Goal: Check status: Check status

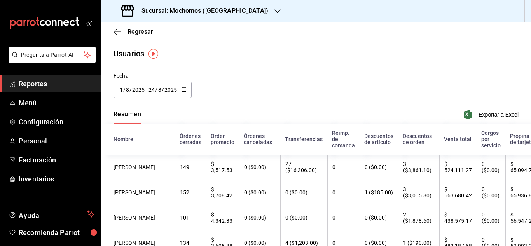
click at [122, 89] on input "1" at bounding box center [121, 90] width 4 height 6
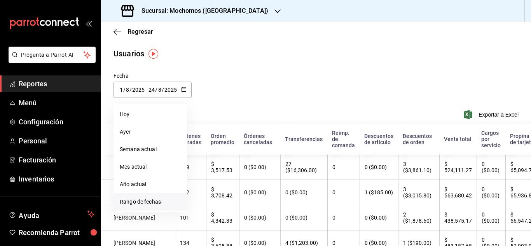
drag, startPoint x: 155, startPoint y: 209, endPoint x: 155, endPoint y: 203, distance: 5.4
click at [155, 207] on li "Rango de fechas" at bounding box center [150, 201] width 73 height 17
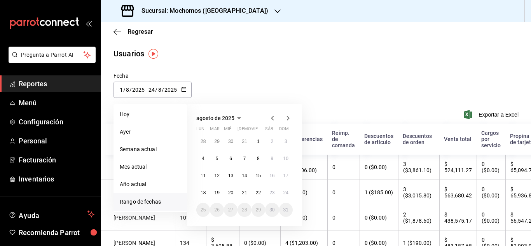
click at [173, 201] on li "Rango de fechas" at bounding box center [150, 201] width 73 height 17
click at [285, 191] on abbr "24" at bounding box center [285, 192] width 5 height 5
type input "[DATE]"
type input "24"
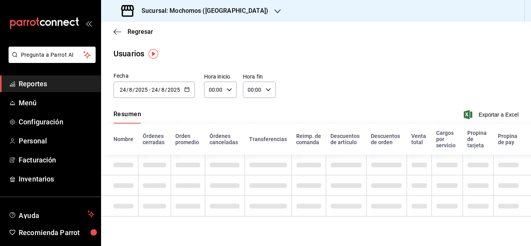
click at [67, 84] on span "Reportes" at bounding box center [57, 84] width 76 height 10
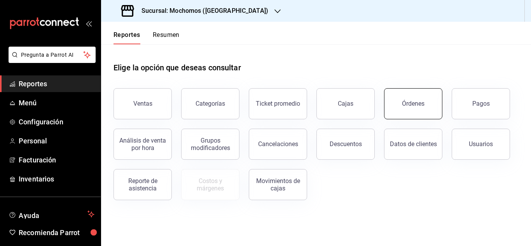
click at [429, 108] on button "Órdenes" at bounding box center [413, 103] width 58 height 31
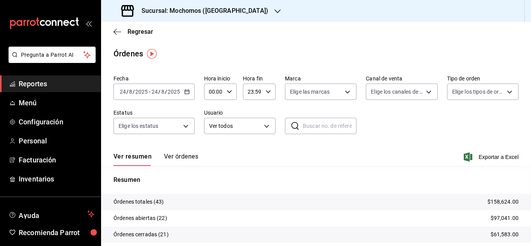
click at [124, 92] on input "24" at bounding box center [122, 92] width 7 height 6
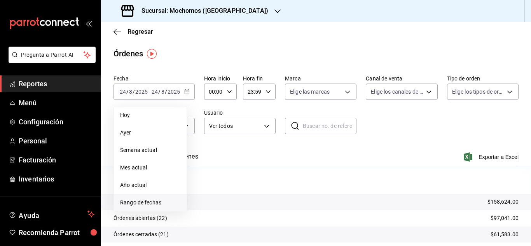
click at [142, 202] on span "Rango de fechas" at bounding box center [150, 203] width 60 height 8
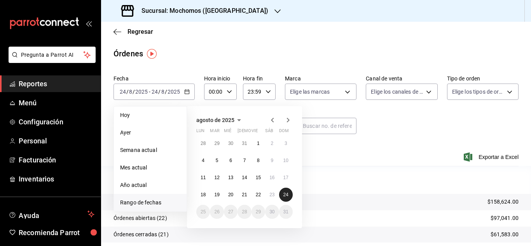
click at [290, 199] on button "24" at bounding box center [286, 195] width 14 height 14
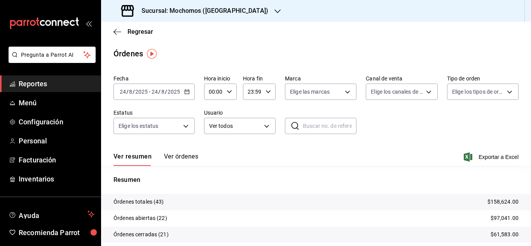
click at [230, 86] on div "00:00 Hora inicio" at bounding box center [220, 92] width 33 height 16
click at [210, 132] on button "03" at bounding box center [211, 129] width 13 height 16
type input "03:00"
drag, startPoint x: 531, startPoint y: 164, endPoint x: 524, endPoint y: 176, distance: 12.9
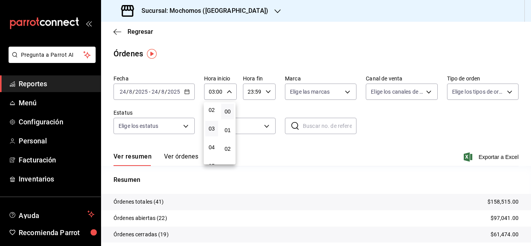
click at [527, 193] on div at bounding box center [265, 123] width 531 height 246
